Goal: Information Seeking & Learning: Check status

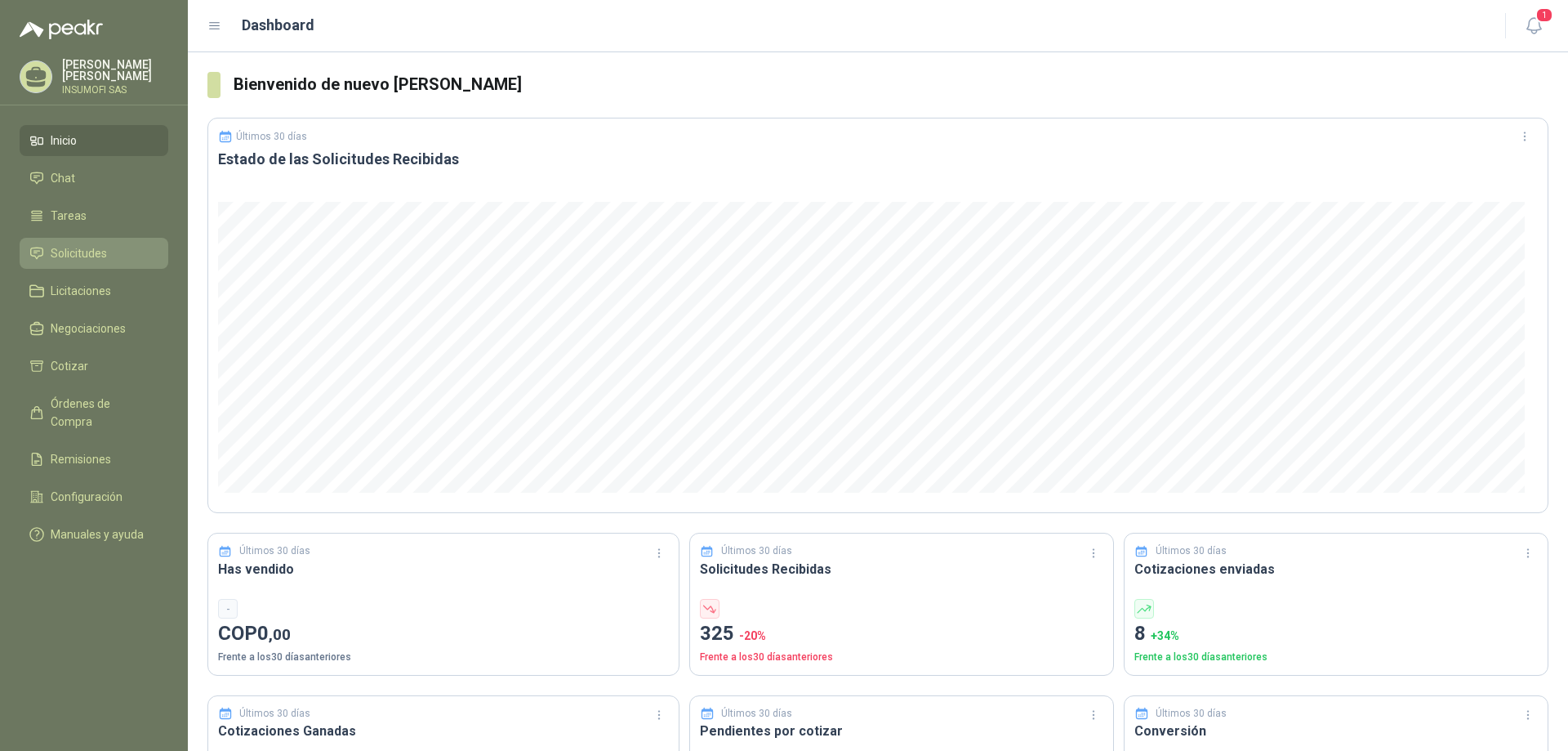
click at [65, 256] on span "Solicitudes" at bounding box center [78, 253] width 56 height 18
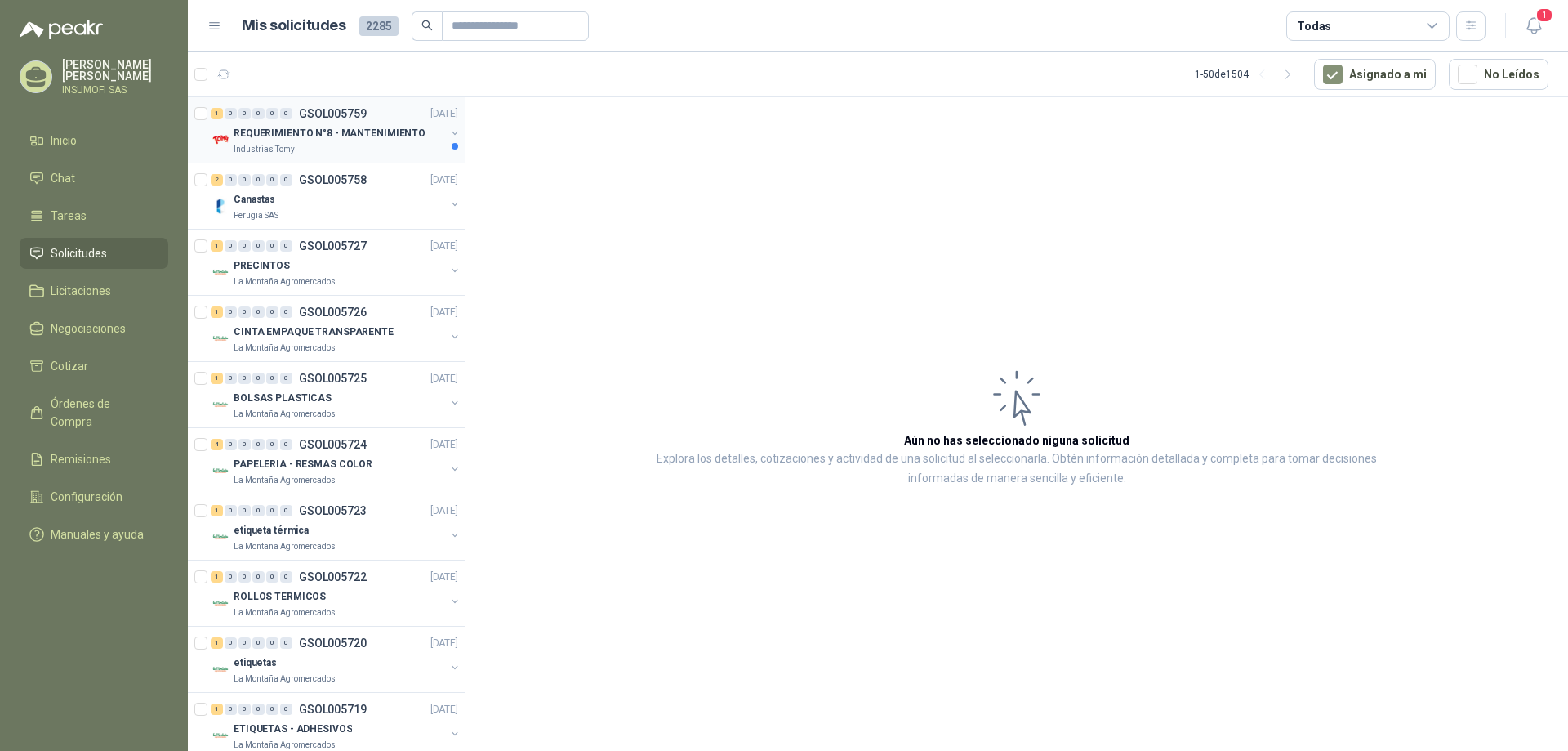
click at [353, 137] on p "REQUERIMIENTO N°8 - MANTENIMIENTO" at bounding box center [329, 133] width 192 height 15
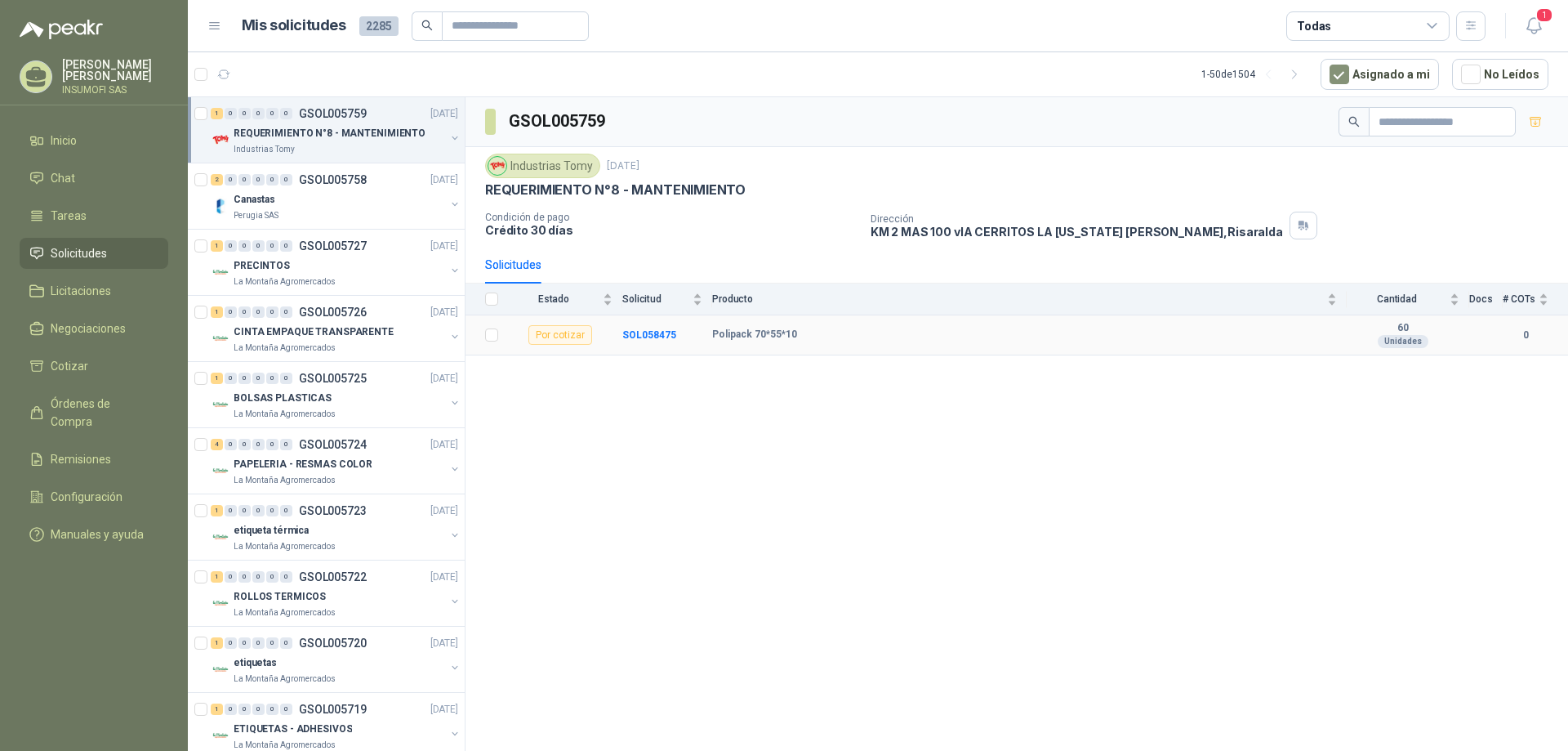
click at [780, 335] on b "Polipack 70*55*10" at bounding box center [754, 335] width 85 height 13
click at [308, 203] on div "Canastas" at bounding box center [339, 199] width 211 height 20
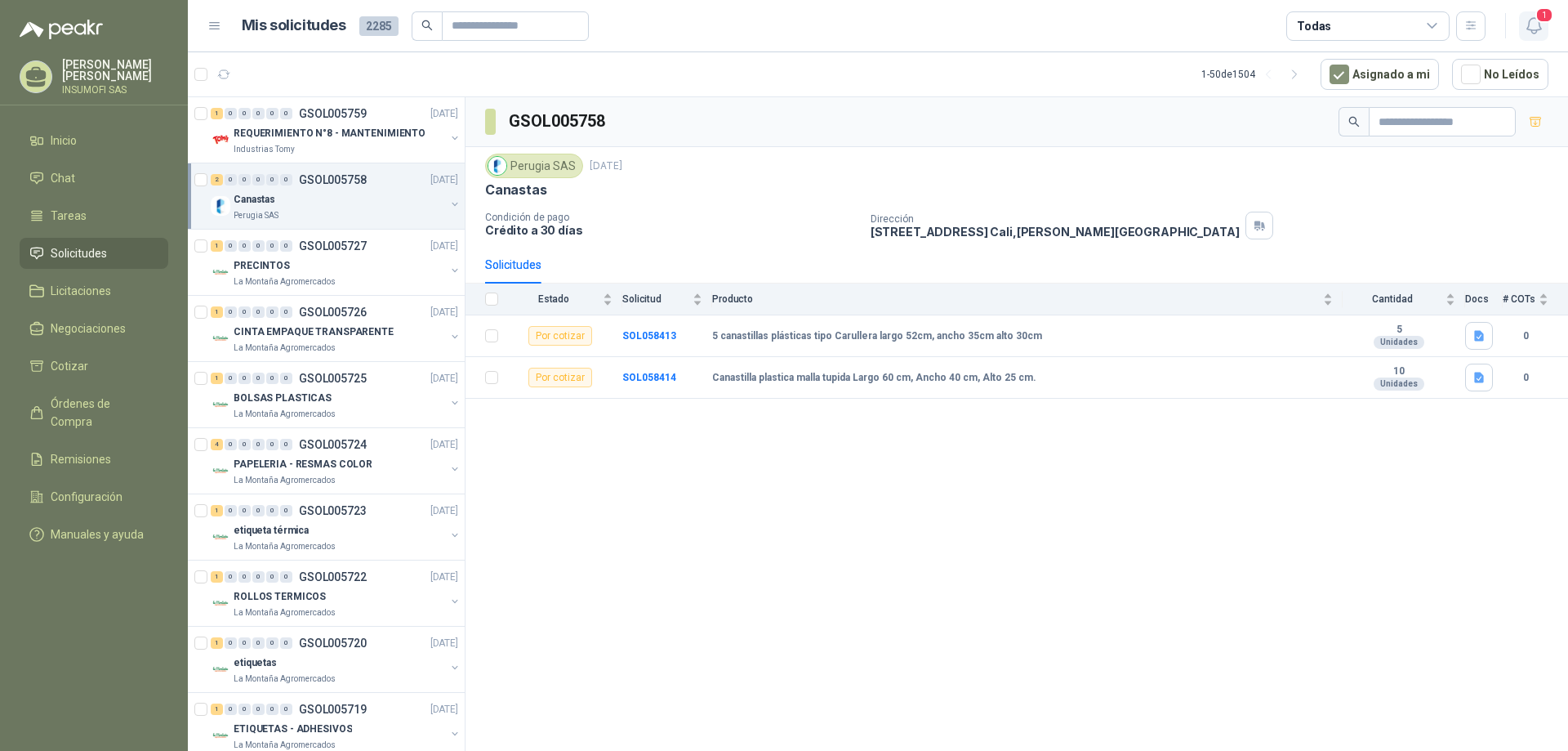
click at [1544, 20] on span "1" at bounding box center [1544, 15] width 18 height 15
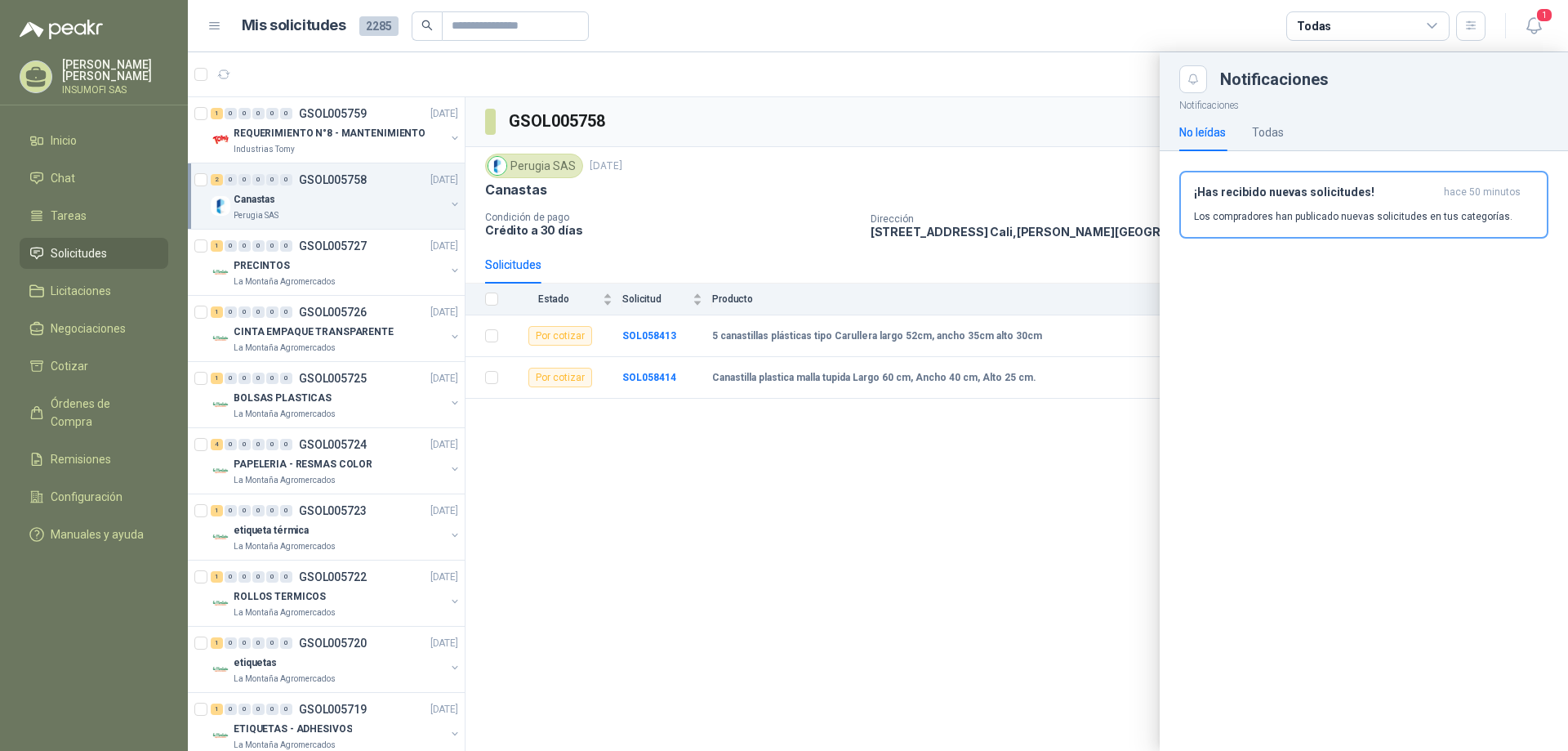
drag, startPoint x: 1372, startPoint y: 210, endPoint x: 1299, endPoint y: 228, distance: 75.2
click at [1368, 210] on p "Los compradores han publicado nuevas solicitudes en tus categorías." at bounding box center [1353, 216] width 319 height 14
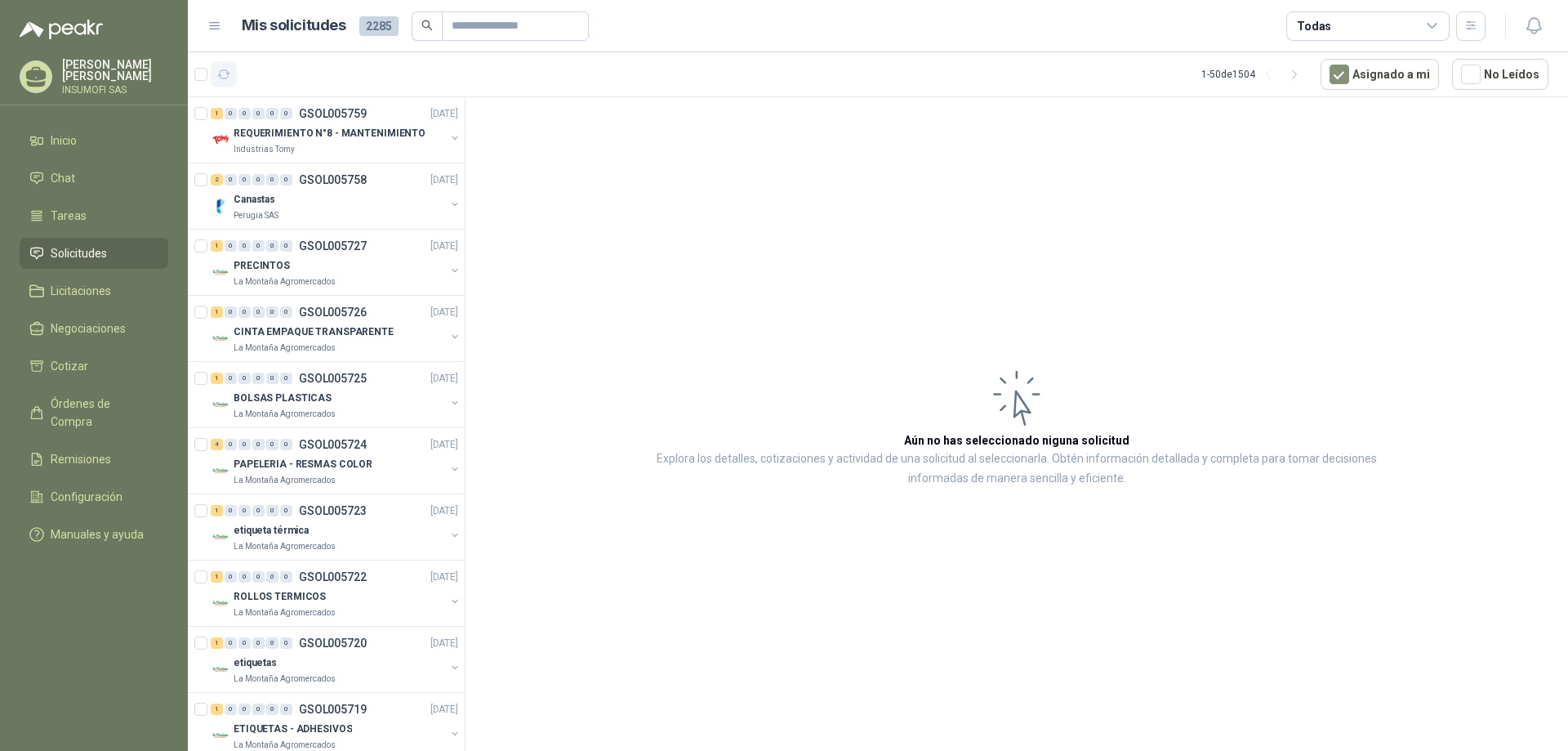
click at [223, 74] on icon "button" at bounding box center [224, 74] width 14 height 14
click at [221, 72] on icon "button" at bounding box center [224, 74] width 14 height 14
